Goal: Task Accomplishment & Management: Manage account settings

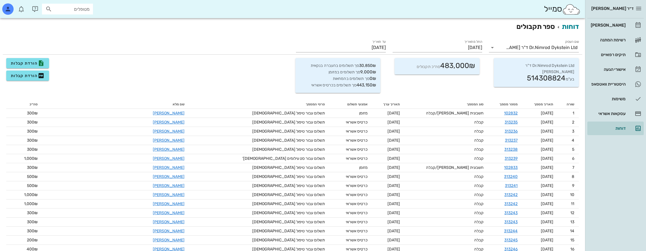
scroll to position [3255, 0]
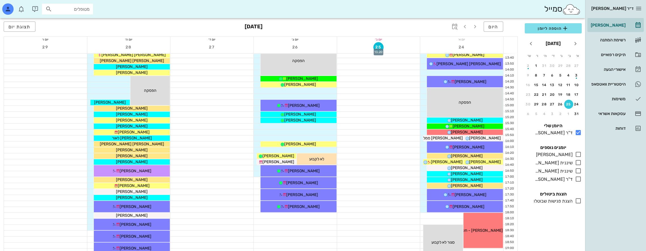
scroll to position [255, 0]
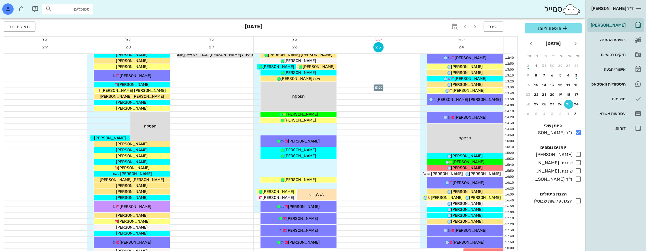
scroll to position [199, 0]
click at [580, 154] on icon at bounding box center [578, 154] width 7 height 7
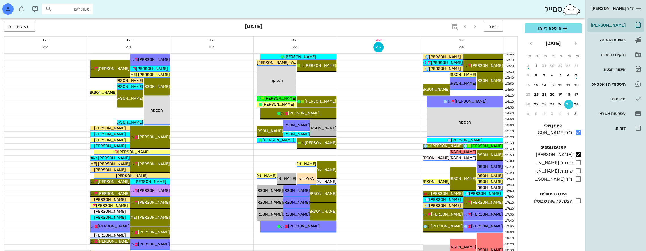
scroll to position [227, 0]
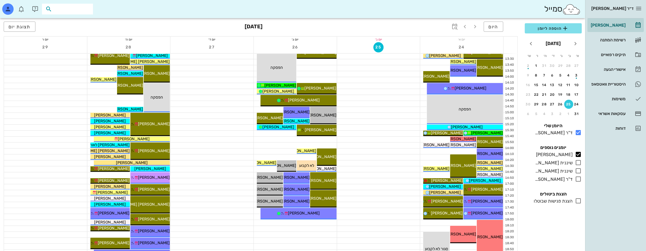
click at [67, 9] on input "text" at bounding box center [71, 8] width 36 height 7
type input "לבני"
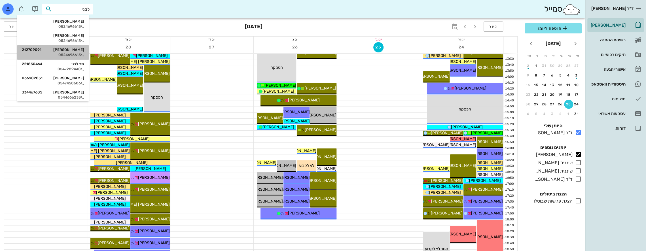
click at [70, 49] on div "קרן לבני 212709091" at bounding box center [53, 50] width 62 height 5
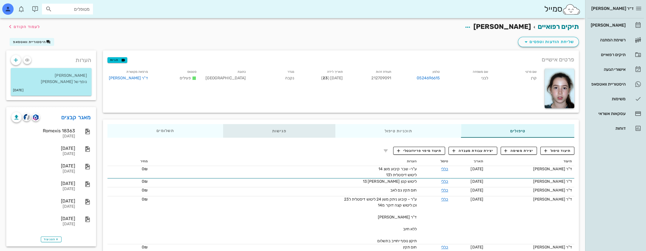
click at [281, 133] on div "פגישות" at bounding box center [279, 131] width 113 height 14
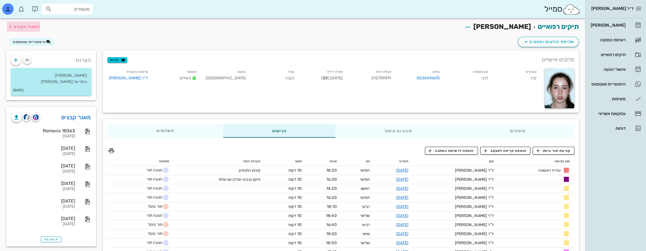
click at [13, 26] on icon "button" at bounding box center [10, 26] width 7 height 7
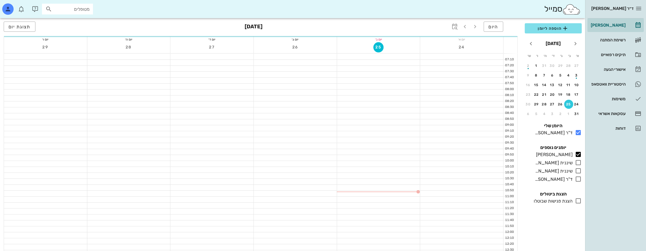
scroll to position [227, 0]
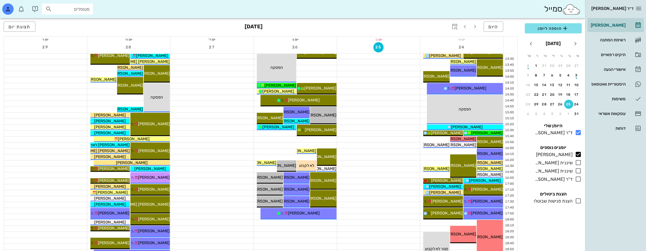
click at [65, 10] on input "מטופלים" at bounding box center [71, 8] width 36 height 7
type input "לבני ק"
click at [76, 24] on div "קרן לבני 212709091 0524696615" at bounding box center [61, 24] width 62 height 14
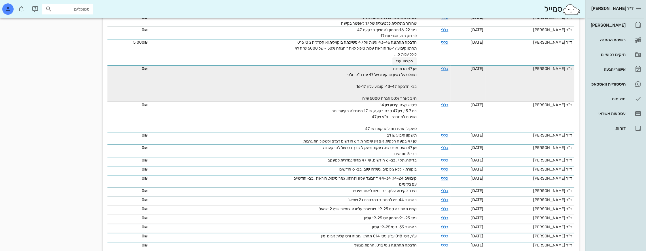
scroll to position [369, 0]
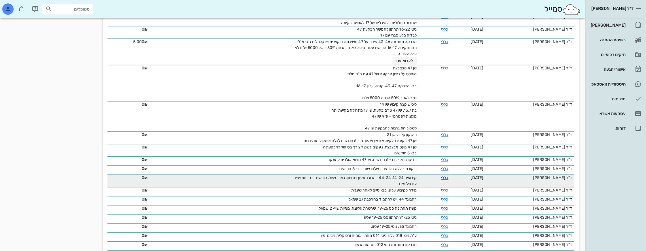
click at [442, 176] on link "כללי" at bounding box center [444, 178] width 7 height 5
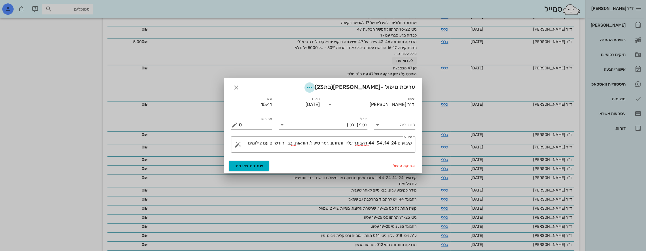
click at [313, 87] on icon "button" at bounding box center [309, 87] width 7 height 7
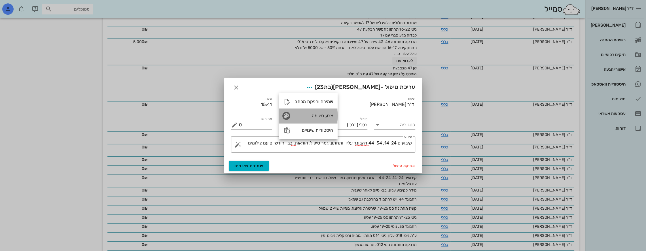
click at [315, 114] on div "צבע רשומה" at bounding box center [314, 115] width 38 height 5
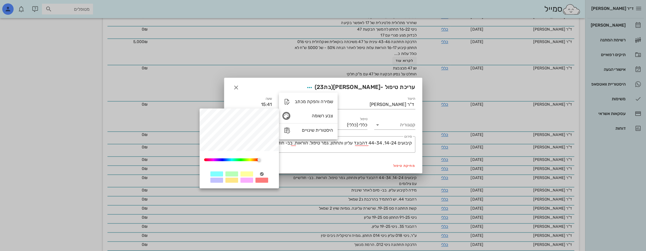
click at [233, 173] on div at bounding box center [231, 174] width 13 height 5
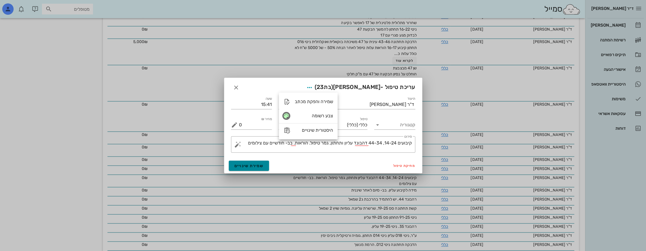
click at [245, 165] on span "שמירת שינויים" at bounding box center [249, 166] width 29 height 5
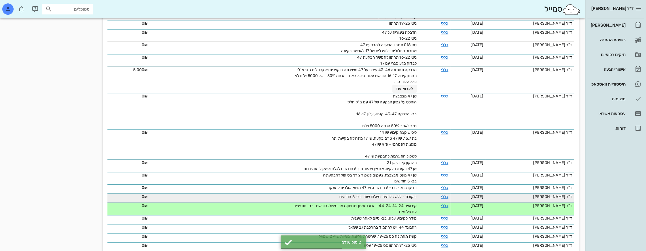
scroll to position [340, 0]
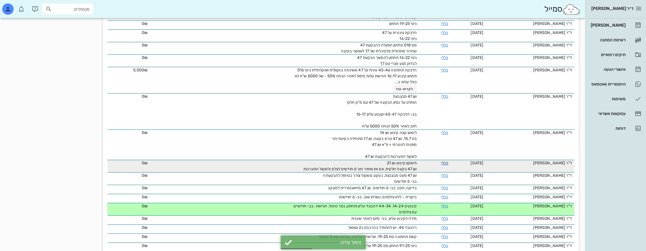
click at [441, 161] on link "כללי" at bounding box center [444, 163] width 7 height 5
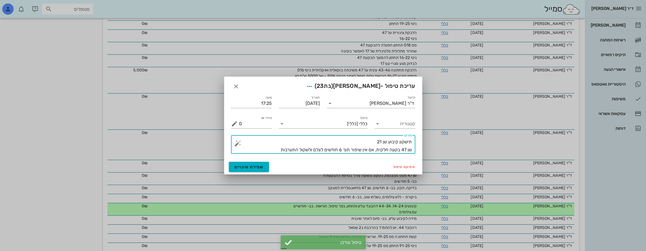
click at [404, 142] on textarea "תישקון קיבוע שן 21 שן 47 בקעה חלקית, אם אין שיפור תוך 6 חודשים לצלם ולשקול התער…" at bounding box center [325, 146] width 173 height 16
type textarea "תיקון קיבוע שן 21 שן 47 בקעה חלקית, אם אין שיפור תוך 6 חודשים לצלם ולשקול התערב…"
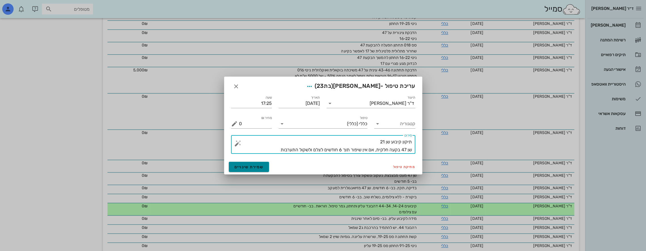
click at [261, 166] on span "שמירת שינויים" at bounding box center [249, 167] width 29 height 5
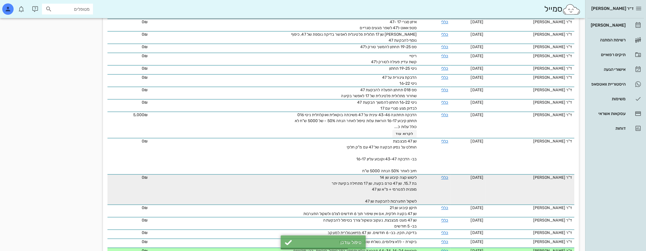
scroll to position [284, 0]
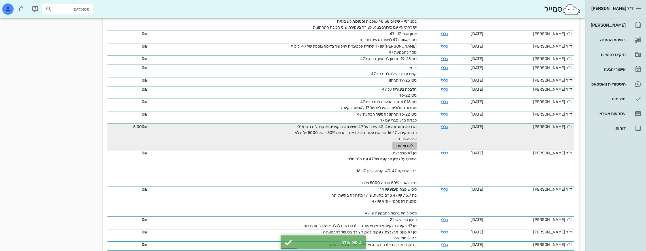
click at [403, 144] on span "לקרוא עוד" at bounding box center [405, 146] width 18 height 4
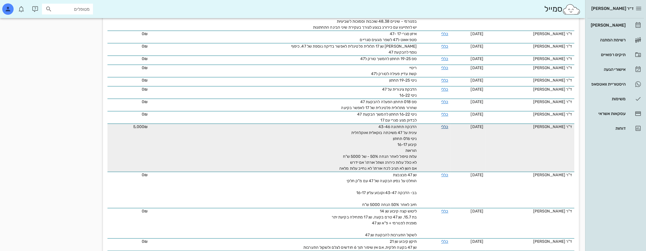
click at [441, 125] on link "כללי" at bounding box center [444, 127] width 7 height 5
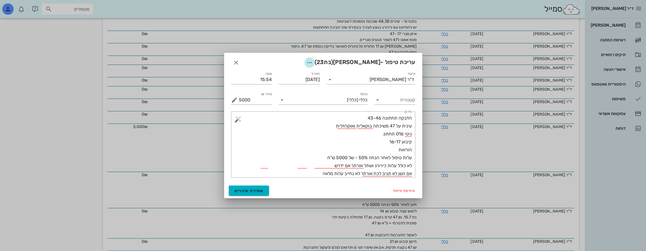
click at [315, 58] on button "button" at bounding box center [310, 63] width 10 height 10
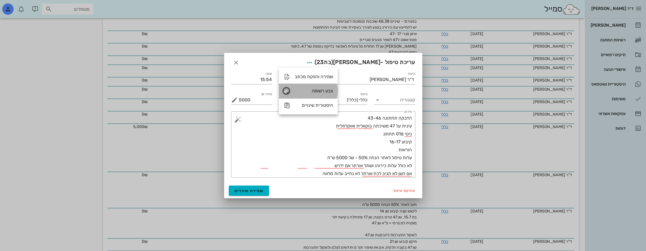
click at [318, 90] on div "צבע רשומה" at bounding box center [314, 90] width 38 height 5
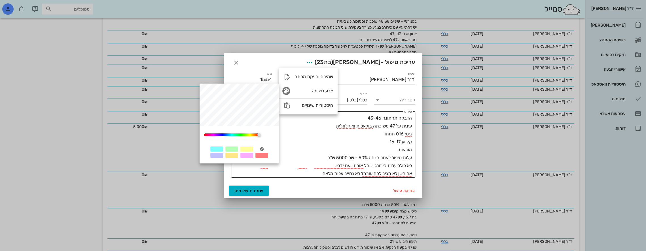
click at [243, 149] on div at bounding box center [246, 149] width 13 height 5
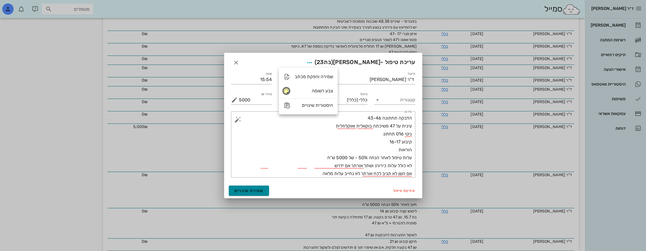
click at [250, 189] on span "שמירת שינויים" at bounding box center [249, 191] width 29 height 5
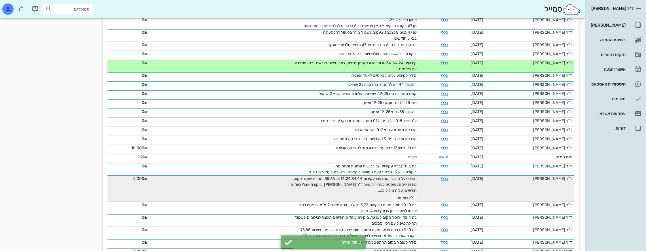
scroll to position [505, 0]
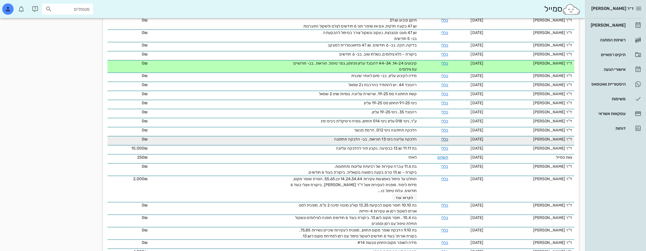
click at [441, 137] on link "כללי" at bounding box center [444, 139] width 7 height 5
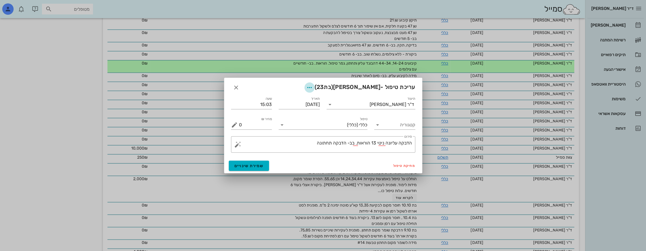
click at [313, 85] on icon "button" at bounding box center [309, 87] width 7 height 7
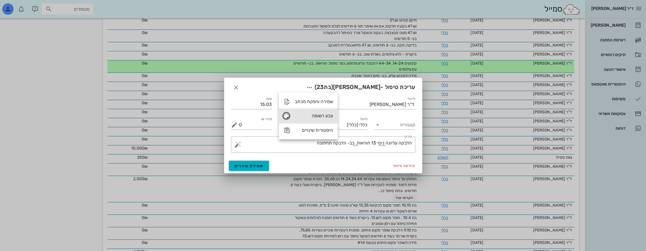
click at [303, 114] on div "צבע רשומה" at bounding box center [314, 115] width 38 height 5
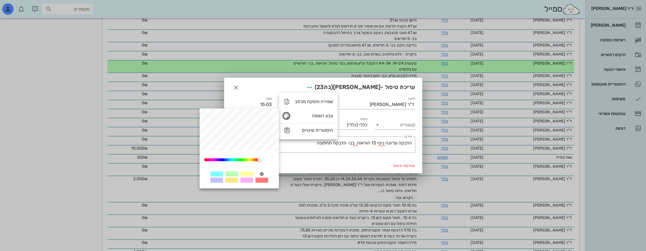
click at [250, 173] on div at bounding box center [246, 174] width 13 height 5
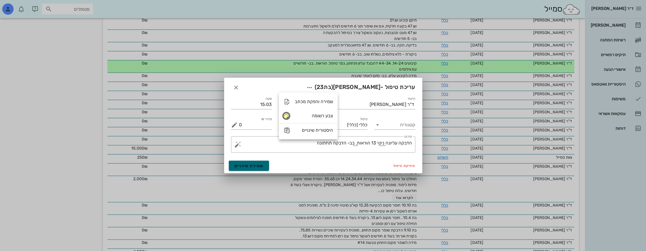
click at [257, 164] on span "שמירת שינויים" at bounding box center [249, 166] width 29 height 5
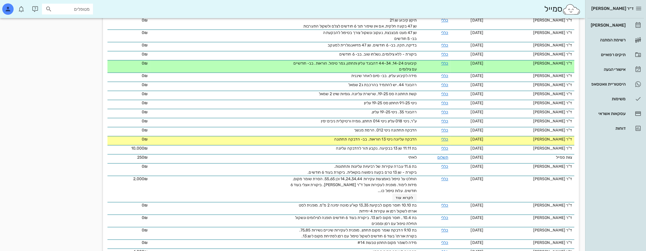
scroll to position [533, 0]
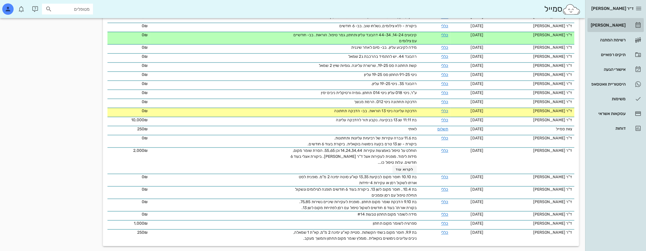
click at [623, 26] on div "[PERSON_NAME]" at bounding box center [608, 25] width 36 height 5
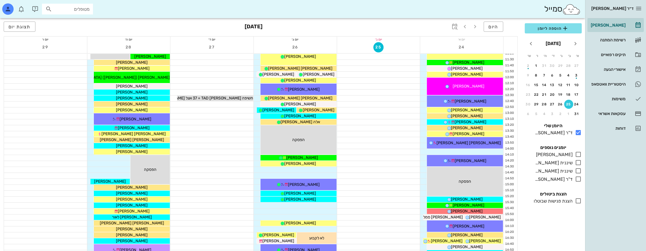
scroll to position [170, 0]
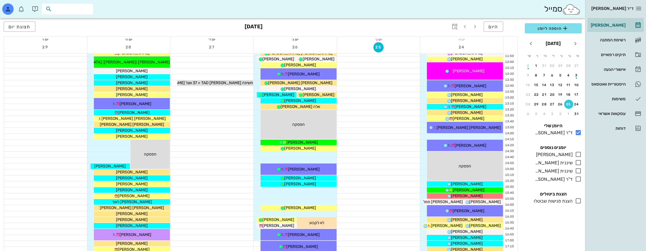
click at [60, 5] on input "text" at bounding box center [71, 8] width 36 height 7
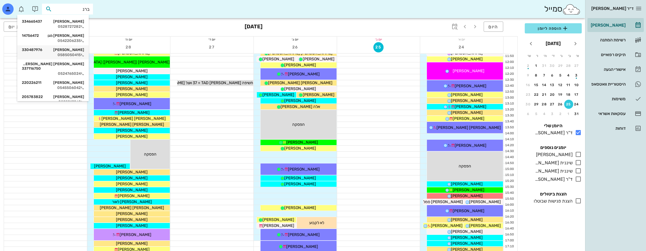
type input "[PERSON_NAME]"
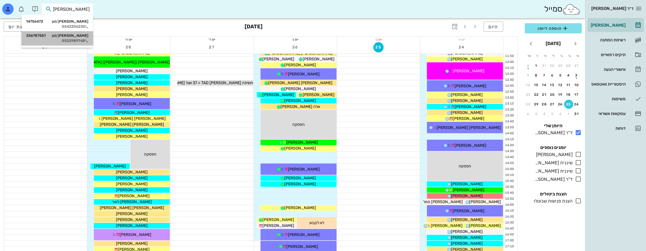
click at [73, 38] on div "[PERSON_NAME] מגן 336787551 0522989748" at bounding box center [57, 38] width 62 height 14
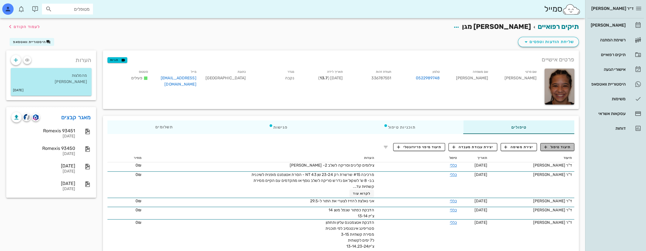
click at [556, 145] on span "תיעוד טיפול" at bounding box center [558, 147] width 26 height 5
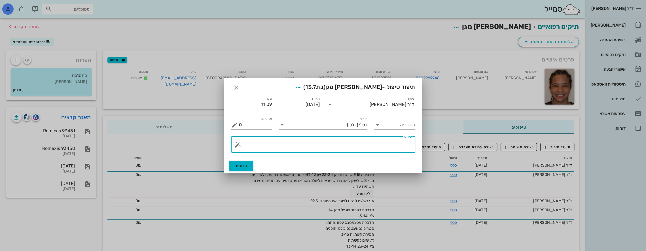
click at [383, 147] on textarea "פירוט" at bounding box center [325, 146] width 173 height 14
type textarea "יש להסיר אטצמנט משן 36 לפני הדבקת אטצמנטס"
click at [302, 88] on icon "button" at bounding box center [298, 87] width 7 height 7
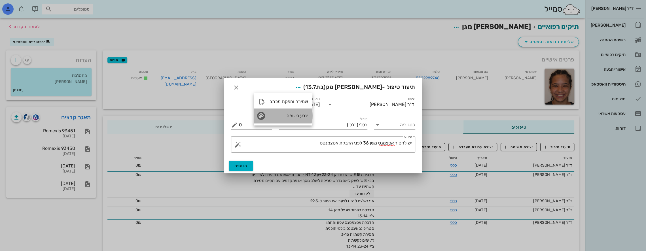
click at [294, 116] on div "צבע רשומה" at bounding box center [289, 115] width 38 height 5
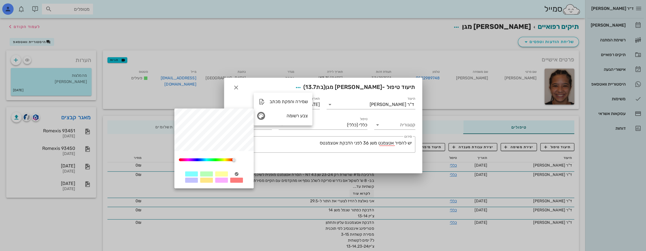
click at [218, 182] on div at bounding box center [221, 180] width 13 height 5
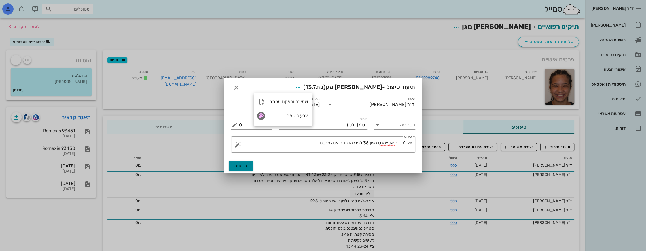
click at [243, 163] on button "הוספה" at bounding box center [241, 166] width 25 height 10
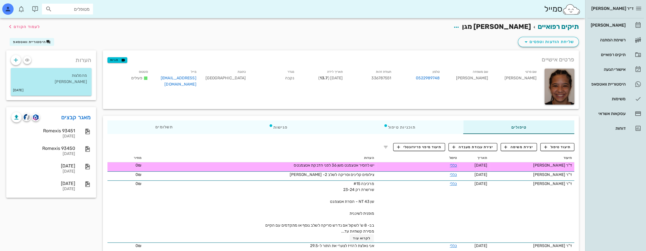
click at [76, 10] on input "מטופלים" at bounding box center [71, 8] width 36 height 7
type input "z"
type input "[PERSON_NAME]"
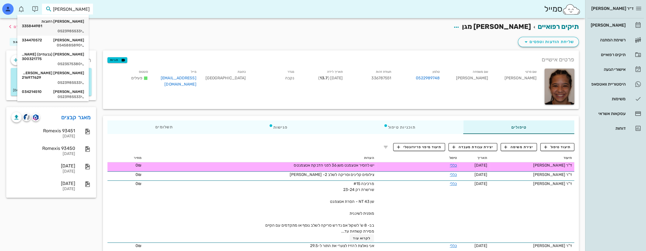
click at [69, 29] on div "0523985533" at bounding box center [53, 31] width 62 height 5
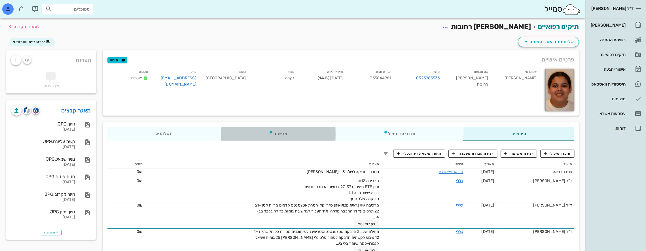
click at [250, 132] on div "פגישות" at bounding box center [278, 134] width 115 height 14
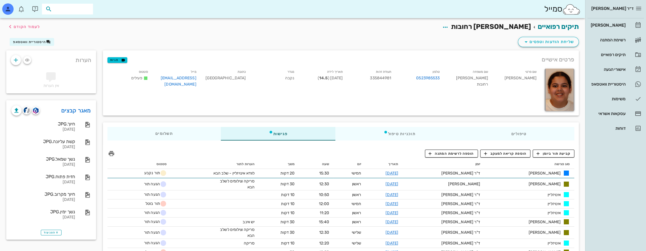
click at [81, 11] on input "text" at bounding box center [71, 8] width 36 height 7
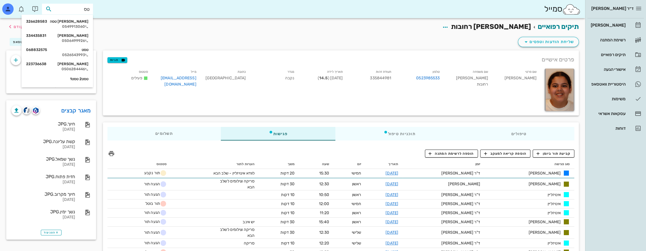
type input "טסה"
click at [80, 36] on div "[PERSON_NAME] 334435831" at bounding box center [57, 35] width 62 height 5
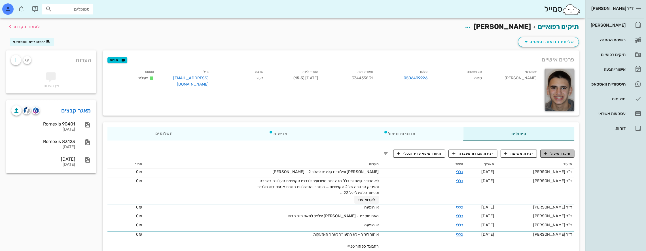
click at [562, 150] on button "תיעוד טיפול" at bounding box center [558, 154] width 34 height 8
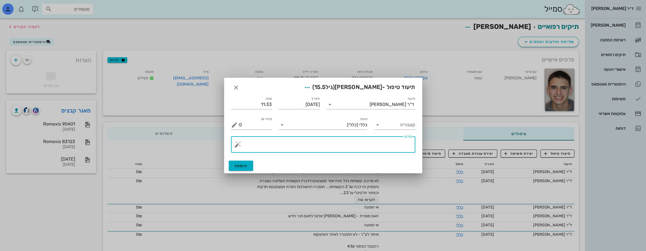
click at [327, 145] on textarea "פירוט" at bounding box center [325, 146] width 173 height 14
type textarea "יש להסיר אטצמנט משן 34 לפני הדבקת אטצמנטס"
click at [311, 87] on icon "button" at bounding box center [307, 87] width 7 height 7
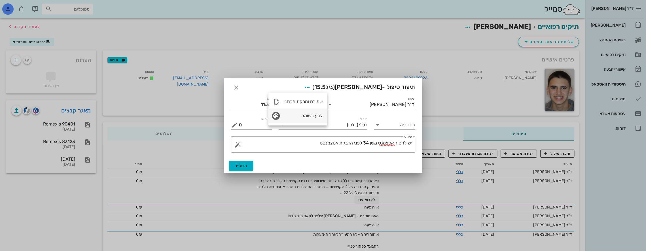
click at [276, 117] on icon "button" at bounding box center [276, 116] width 7 height 7
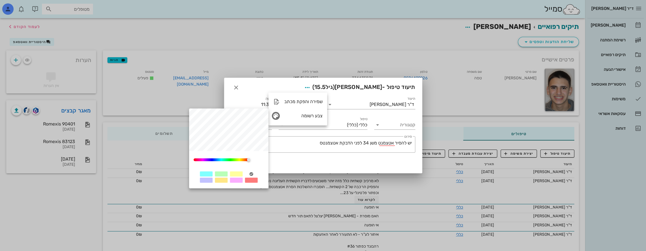
click at [237, 182] on div at bounding box center [236, 180] width 13 height 5
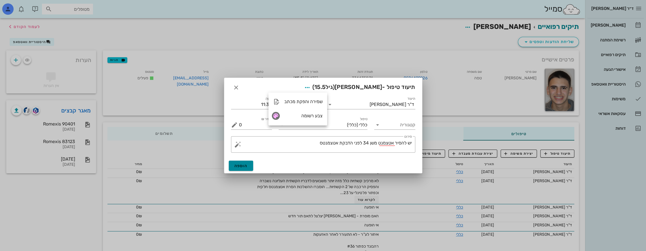
click at [240, 167] on span "הוספה" at bounding box center [241, 166] width 13 height 5
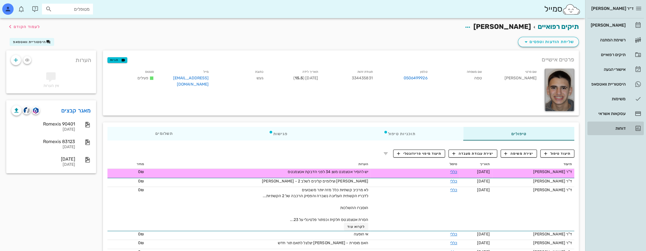
click at [615, 126] on div "דוחות" at bounding box center [608, 128] width 36 height 5
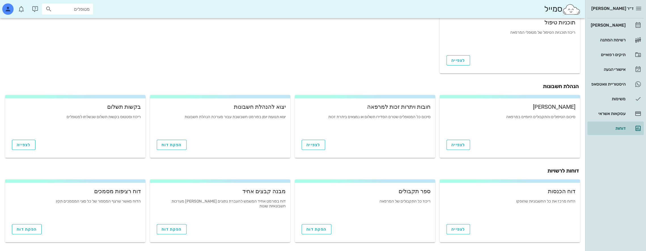
scroll to position [168, 0]
click at [317, 229] on span "הפקת דוח" at bounding box center [317, 229] width 20 height 5
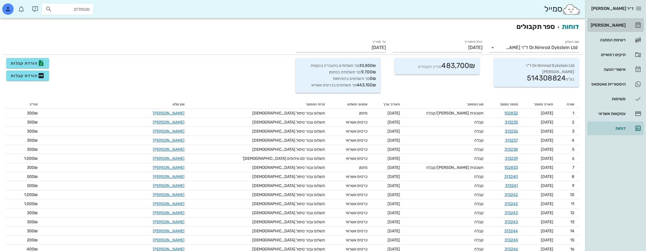
click at [621, 24] on div "[PERSON_NAME]" at bounding box center [608, 25] width 36 height 5
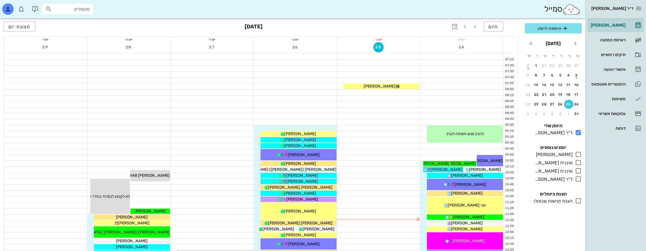
click at [77, 9] on input "מטופלים" at bounding box center [71, 8] width 36 height 7
type input "b"
type input "[PERSON_NAME] ע"
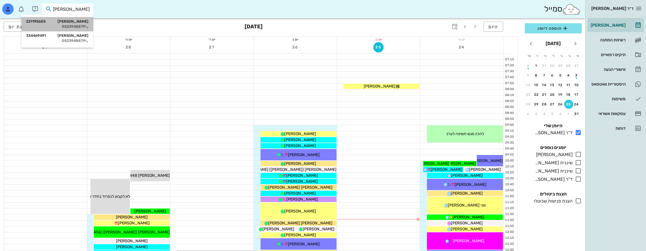
click at [72, 23] on div "[PERSON_NAME] 221195605" at bounding box center [57, 21] width 62 height 5
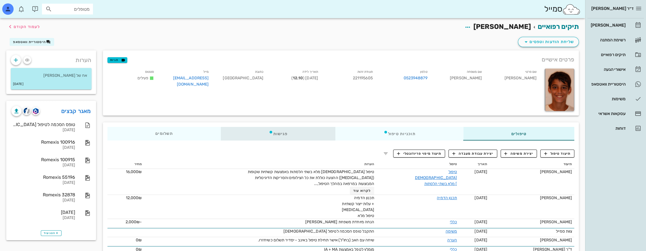
click at [267, 135] on div "פגישות" at bounding box center [278, 134] width 115 height 14
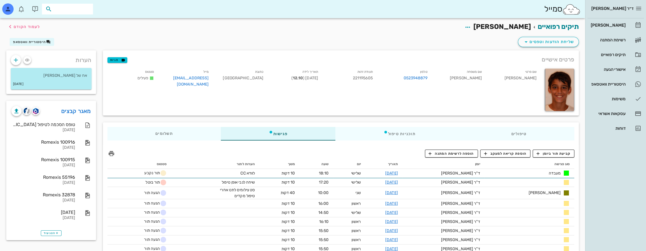
click at [81, 9] on input "text" at bounding box center [71, 8] width 36 height 7
type input "[PERSON_NAME]"
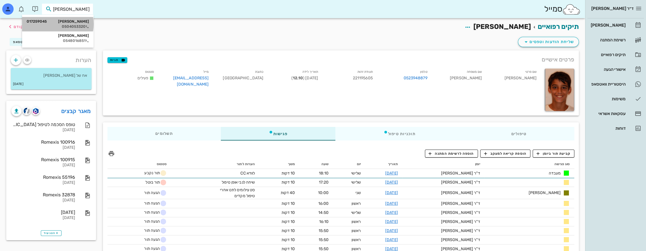
click at [83, 25] on div "0504053320" at bounding box center [58, 26] width 62 height 5
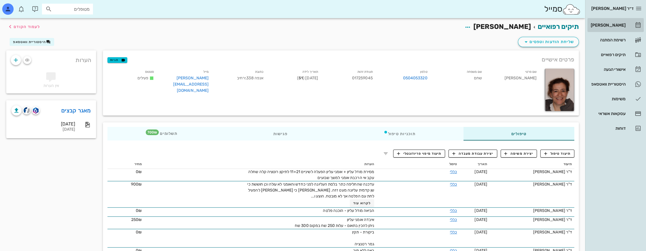
click at [621, 23] on div "[PERSON_NAME]" at bounding box center [608, 25] width 36 height 5
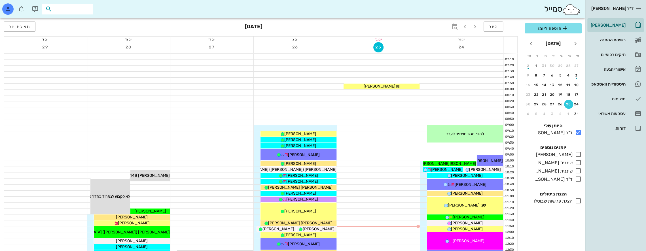
click at [78, 7] on input "text" at bounding box center [71, 8] width 36 height 7
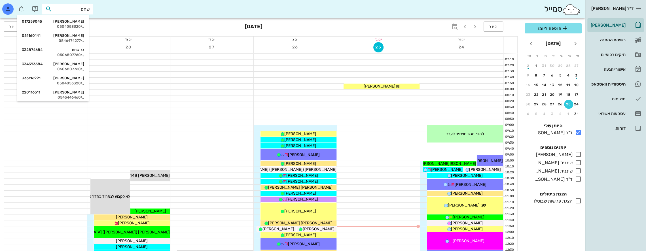
type input "שחם ז"
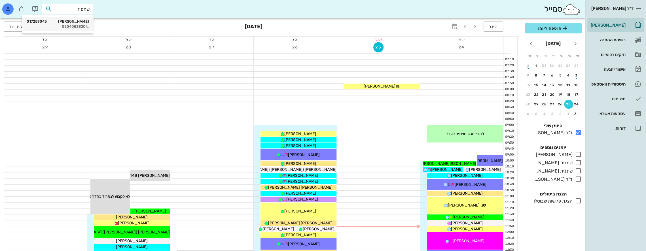
click at [60, 20] on div "[PERSON_NAME] 017259045" at bounding box center [58, 21] width 62 height 5
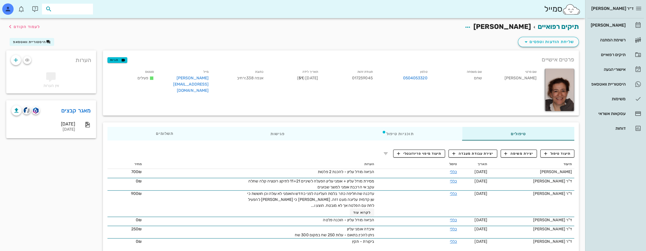
click at [81, 10] on input "text" at bounding box center [71, 8] width 36 height 7
type input "u"
type input "ונד א"
click at [79, 22] on div "[PERSON_NAME] 336186085" at bounding box center [61, 21] width 62 height 5
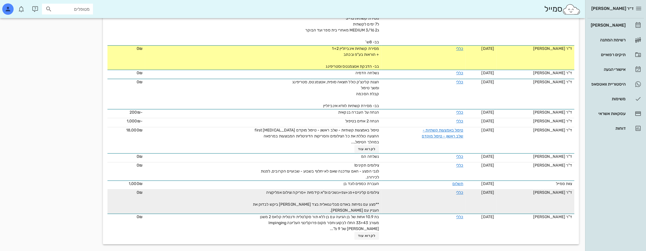
scroll to position [352, 0]
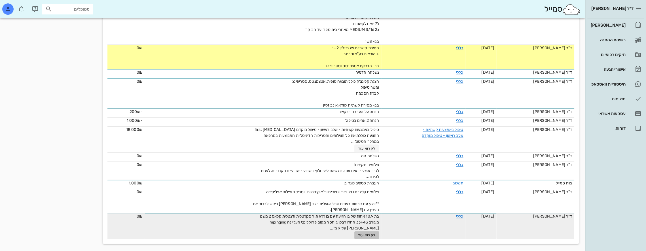
click at [363, 233] on span "לקרוא עוד" at bounding box center [367, 235] width 18 height 4
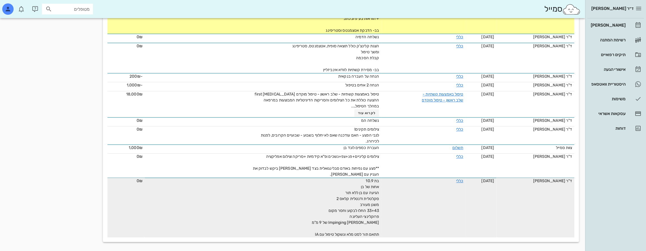
scroll to position [392, 0]
click at [456, 179] on link "כללי" at bounding box center [459, 181] width 7 height 5
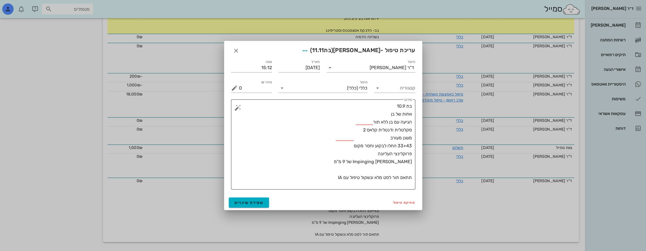
click at [393, 153] on textarea "בת 10.9 אחות של בן הגיעה עם בן ללא תור סקלטלית ודנטלית קלאס 2 משנן מעורב 33+43 …" at bounding box center [325, 145] width 173 height 87
type textarea "בת 10.9 אחות של בן הגיעה עם בן ללא תור סקלטלית ודנטלית קלאס 2 משנן מעורב 33+43 …"
click at [252, 201] on span "שמירת שינויים" at bounding box center [249, 203] width 29 height 5
